Goal: Task Accomplishment & Management: Manage account settings

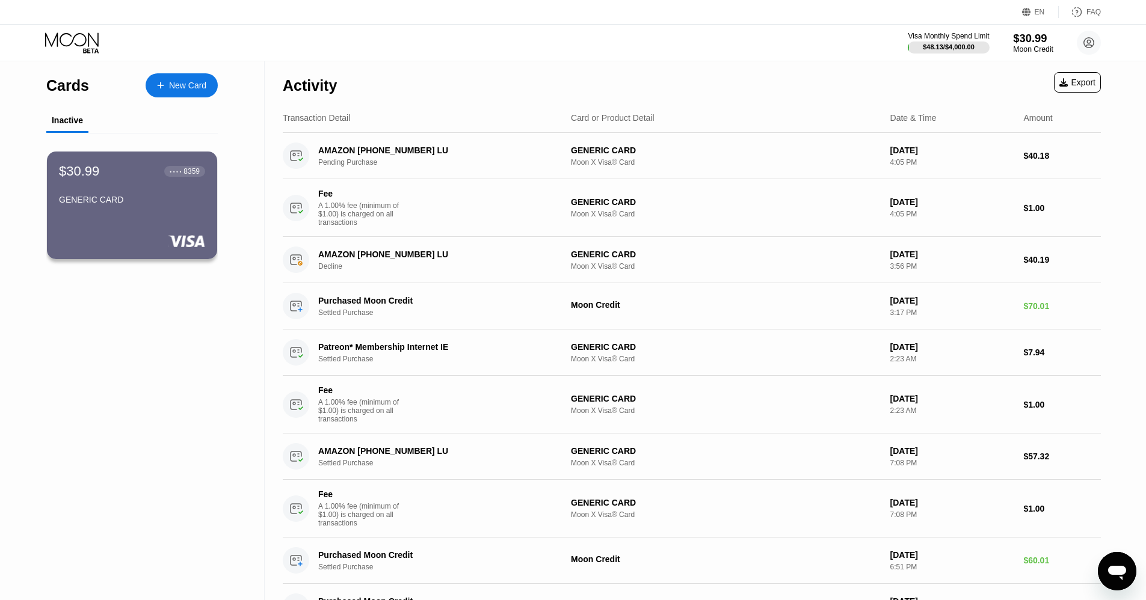
click at [1028, 40] on div "$30.99" at bounding box center [1033, 38] width 40 height 13
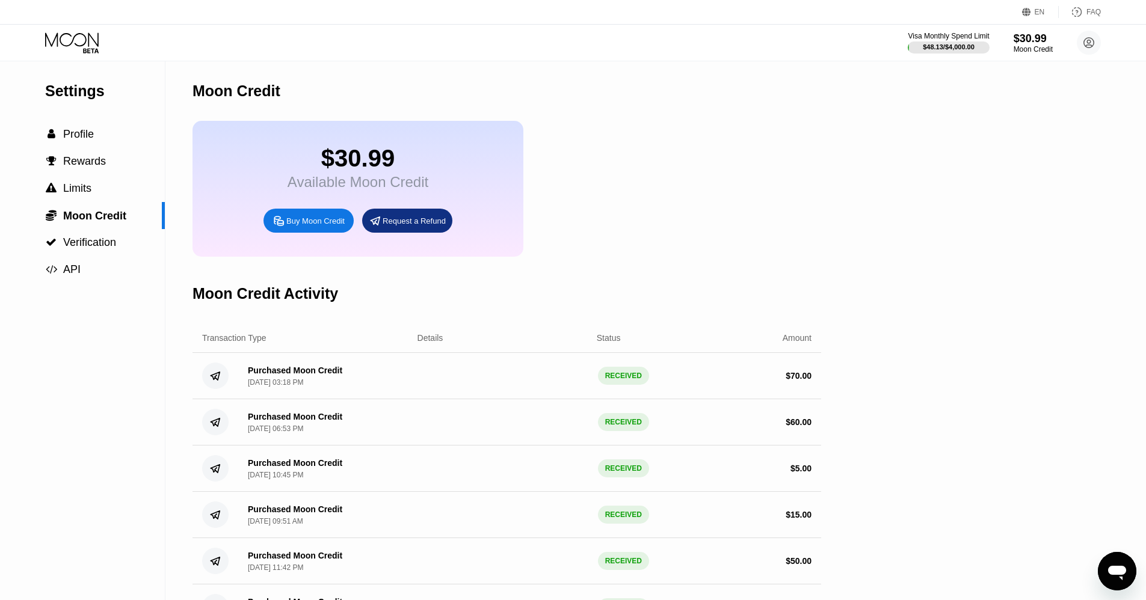
click at [962, 213] on div "Settings  Profile  Rewards  Limits  Moon Credit  Verification  API Moon C…" at bounding box center [573, 369] width 1146 height 616
drag, startPoint x: 108, startPoint y: 464, endPoint x: 150, endPoint y: 543, distance: 90.1
click at [107, 464] on div "Settings  Profile  Rewards  Limits  Moon Credit  Verification  API" at bounding box center [82, 369] width 165 height 616
click at [992, 362] on div "Settings  Profile  Rewards  Limits  Moon Credit  Verification  API Moon C…" at bounding box center [573, 369] width 1146 height 616
